Goal: Task Accomplishment & Management: Use online tool/utility

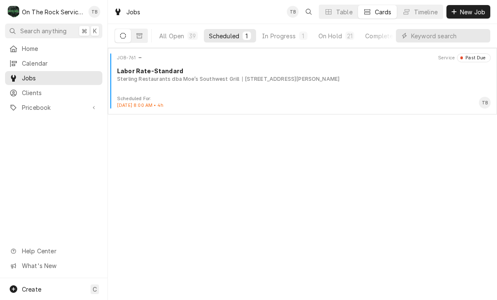
click at [279, 40] on div "In Progress" at bounding box center [279, 36] width 34 height 9
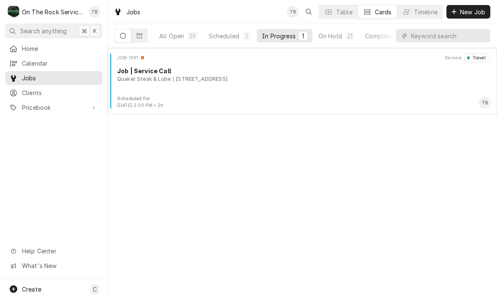
click at [217, 99] on div "Scheduled For: Sep 26th, 2025 - 2:00 PM • 2h TB" at bounding box center [302, 102] width 383 height 13
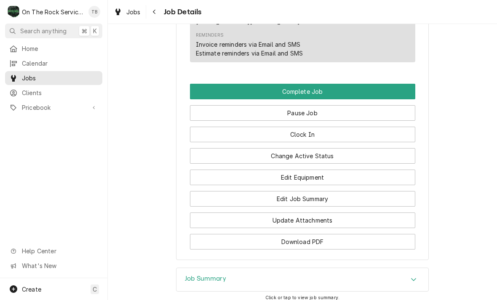
scroll to position [1006, 0]
click at [321, 148] on button "Change Active Status" at bounding box center [302, 156] width 225 height 16
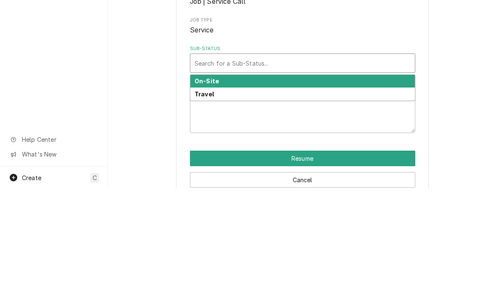
click at [218, 187] on div "On-Site" at bounding box center [302, 193] width 225 height 13
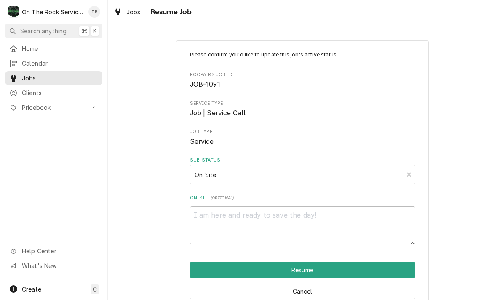
click at [323, 268] on button "Resume" at bounding box center [302, 270] width 225 height 16
type textarea "x"
